Goal: Task Accomplishment & Management: Manage account settings

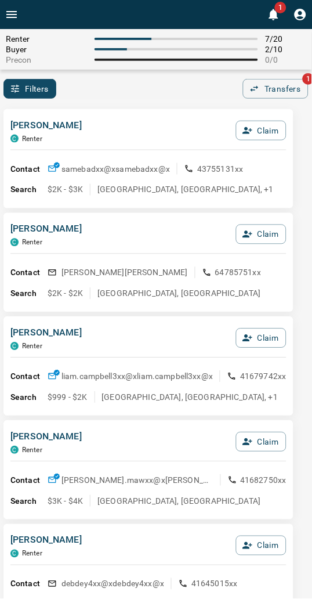
click at [125, 120] on div "[PERSON_NAME] C Renter Claim" at bounding box center [148, 133] width 276 height 31
click at [124, 97] on div "Filters 0 Transfers 1" at bounding box center [156, 89] width 312 height 20
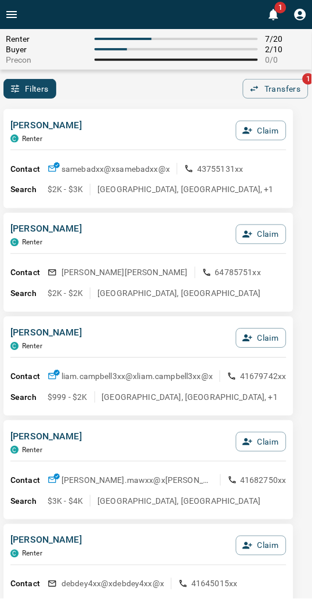
click at [106, 94] on div "Filters 0 Transfers 1" at bounding box center [156, 89] width 312 height 20
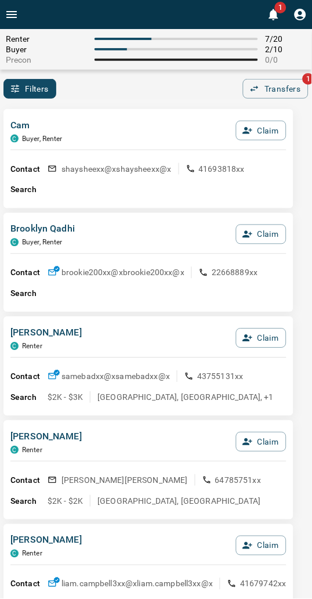
click at [118, 125] on div "Cam C Buyer, Renter Claim" at bounding box center [148, 133] width 276 height 31
click at [107, 89] on div "Filters 0 Transfers 1" at bounding box center [156, 89] width 312 height 20
click at [145, 80] on div "Filters 0 Transfers 1" at bounding box center [156, 89] width 312 height 20
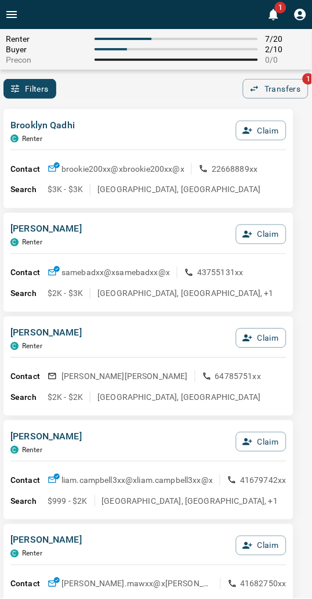
click at [207, 91] on div "Filters 0 Transfers 1" at bounding box center [156, 89] width 312 height 20
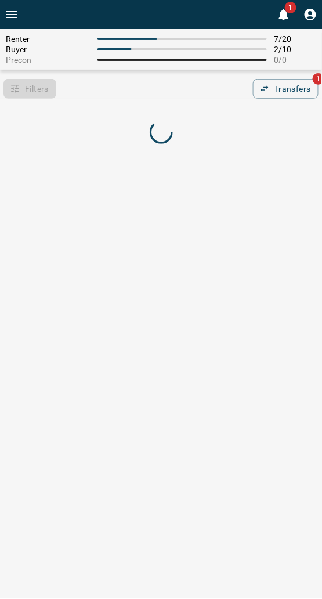
click at [163, 92] on div "Filters 0 Transfers 1" at bounding box center [161, 89] width 322 height 20
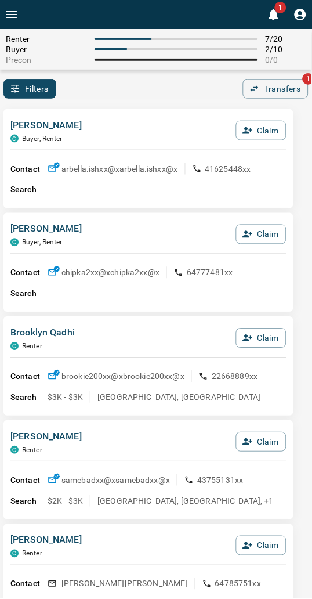
click at [137, 85] on div "Filters 0 Transfers 1" at bounding box center [156, 89] width 312 height 20
click at [171, 92] on div "Filters 0 Transfers 1" at bounding box center [156, 89] width 312 height 20
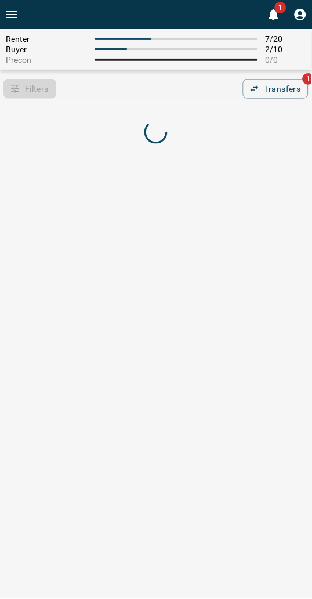
click at [149, 88] on div "Filters 0 Transfers 1" at bounding box center [156, 89] width 312 height 20
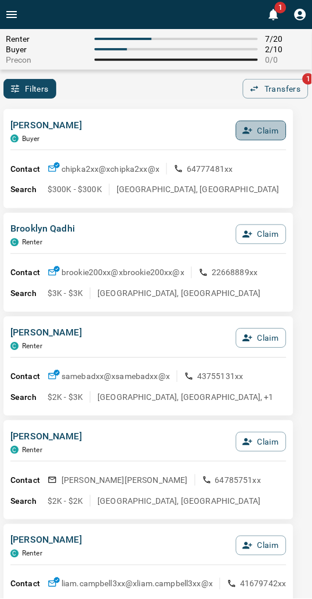
click at [257, 130] on button "Claim" at bounding box center [261, 131] width 51 height 20
click at [257, 130] on button "Confirm Claim" at bounding box center [245, 131] width 83 height 20
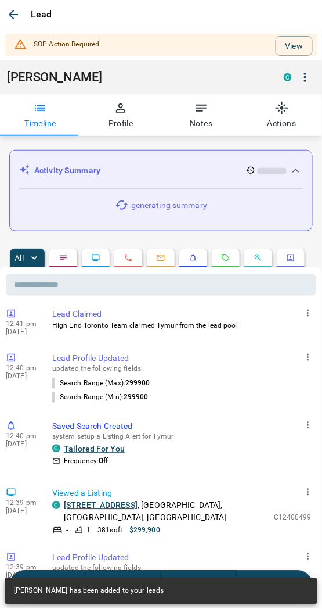
click at [305, 43] on div "SOP Action Required View" at bounding box center [161, 45] width 313 height 22
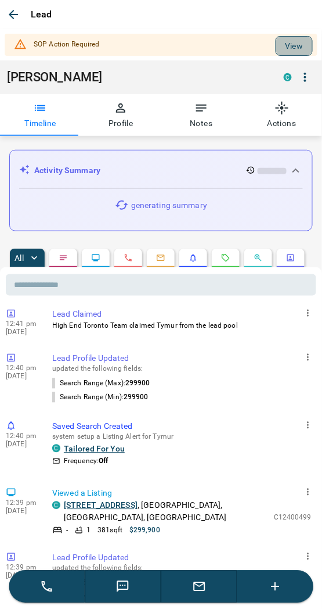
click at [294, 45] on button "View" at bounding box center [294, 46] width 37 height 20
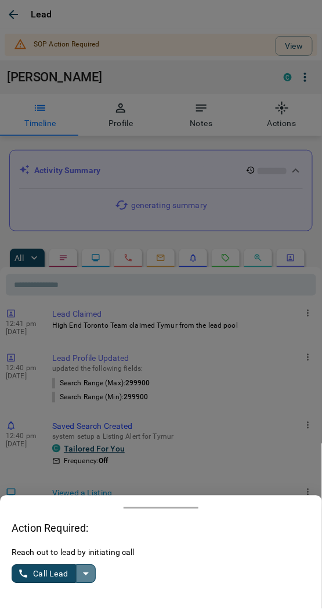
click at [85, 578] on icon "split button" at bounding box center [86, 574] width 14 height 14
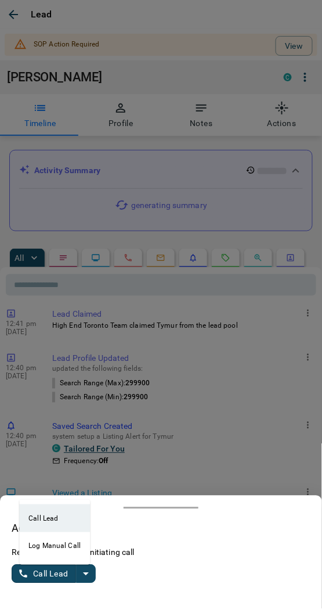
click at [42, 547] on li "Log Manual Call" at bounding box center [54, 546] width 71 height 28
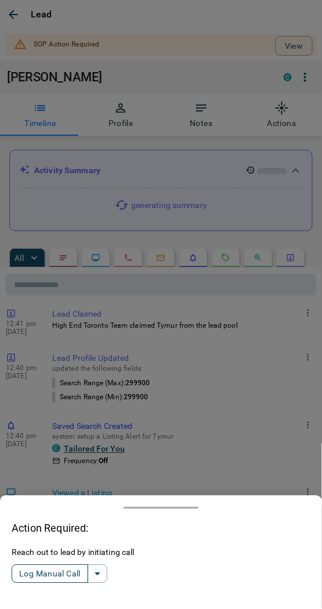
click at [37, 573] on button "Log Manual Call" at bounding box center [50, 574] width 77 height 19
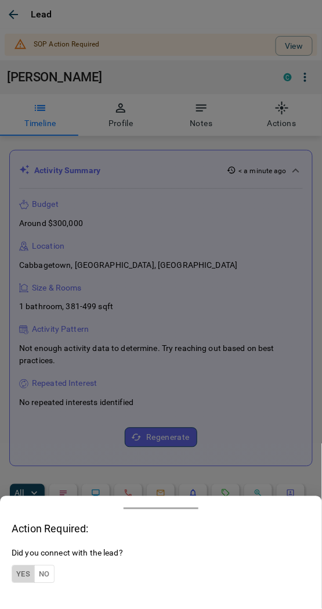
click at [22, 573] on button "Yes" at bounding box center [23, 574] width 23 height 18
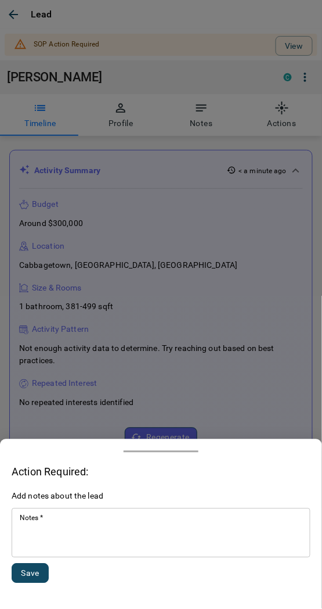
click at [84, 536] on textarea "Notes   *" at bounding box center [161, 532] width 283 height 39
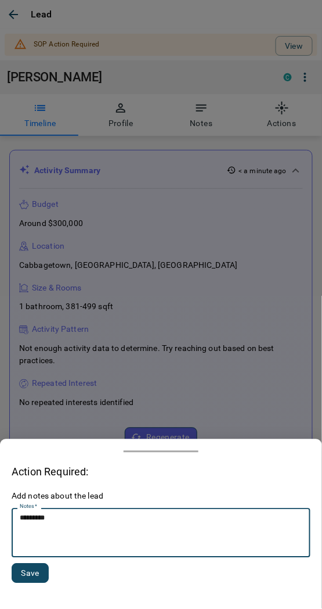
click at [31, 519] on textarea "*********" at bounding box center [161, 532] width 283 height 39
type textarea "*********"
click at [25, 577] on button "Save" at bounding box center [30, 573] width 37 height 20
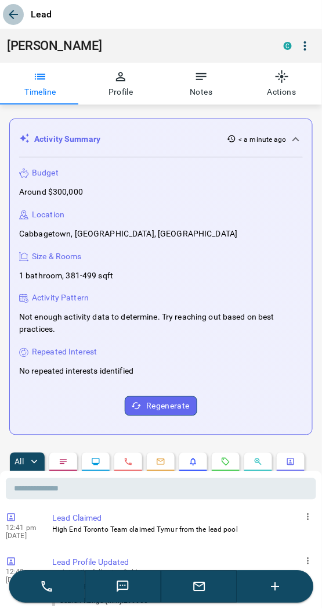
drag, startPoint x: 13, startPoint y: 6, endPoint x: 15, endPoint y: 21, distance: 15.1
click at [13, 6] on button "button" at bounding box center [13, 14] width 21 height 21
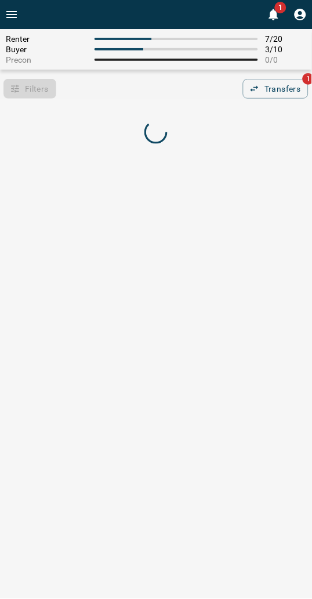
click at [146, 103] on div "Renter 7 / 20 Buyer 3 / 10 Precon 0 / 0 Filters 0 Transfers 1" at bounding box center [156, 95] width 312 height 132
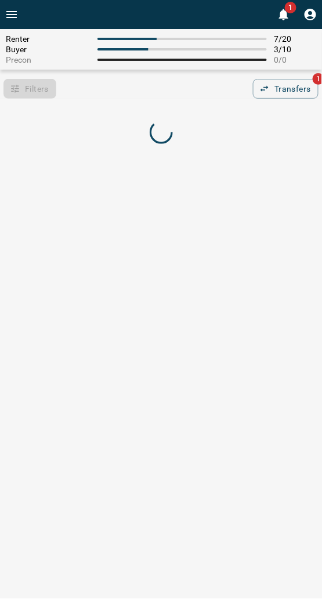
click at [155, 85] on div "Filters 0 Transfers 1" at bounding box center [161, 89] width 322 height 20
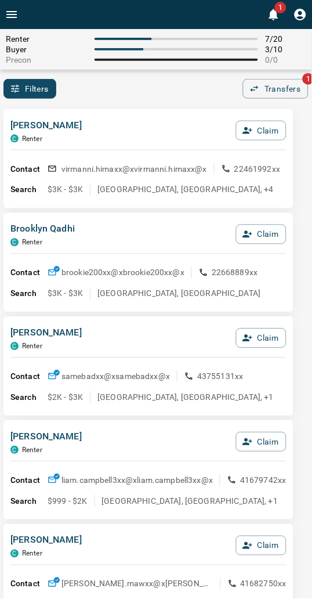
click at [114, 94] on div "Filters 0 Transfers 1" at bounding box center [156, 89] width 312 height 20
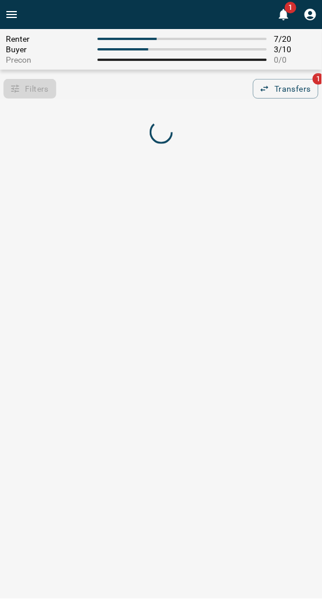
click at [157, 98] on div "Filters 0 Transfers 1" at bounding box center [161, 89] width 322 height 20
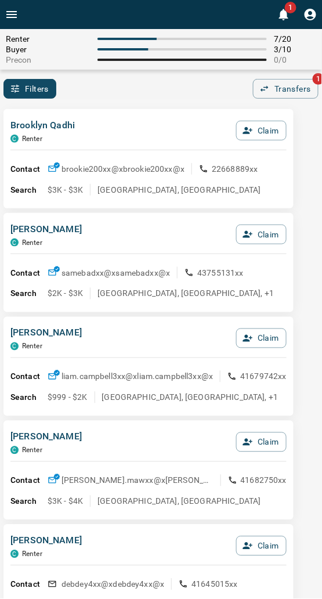
click at [113, 95] on div "Filters 0 Transfers 1" at bounding box center [161, 89] width 322 height 20
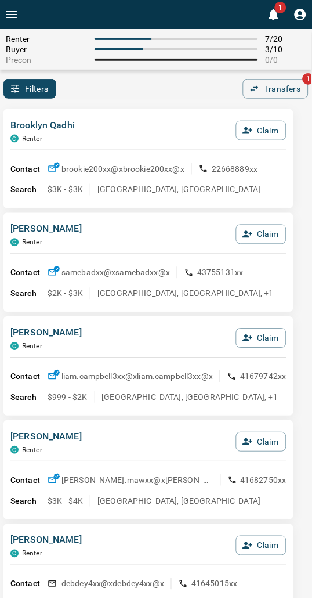
click at [67, 94] on div "Filters 0 Transfers 1" at bounding box center [156, 89] width 312 height 20
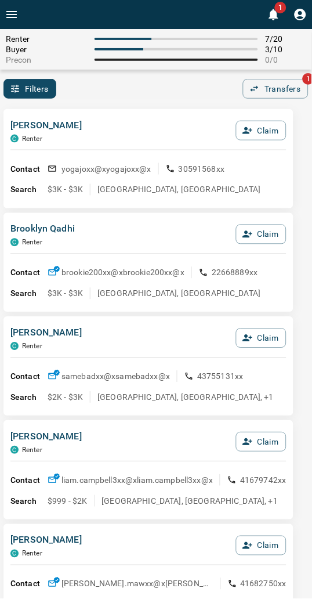
click at [129, 111] on div "[PERSON_NAME] C Renter Claim Contact yogajoxx@x yogajoxx@x 30591568xx Search $3…" at bounding box center [148, 158] width 290 height 99
click at [103, 89] on div "Filters 0 Transfers 1" at bounding box center [156, 89] width 312 height 20
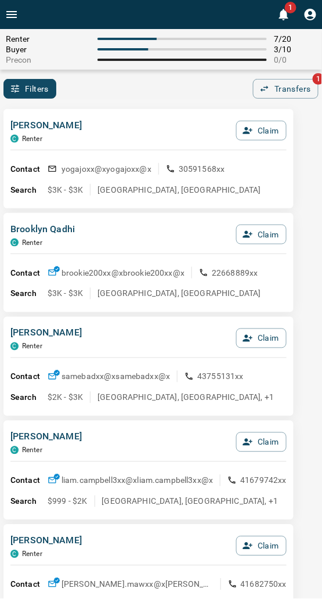
click at [131, 82] on div "Filters 0 Transfers 1" at bounding box center [161, 89] width 322 height 20
